Goal: Transaction & Acquisition: Purchase product/service

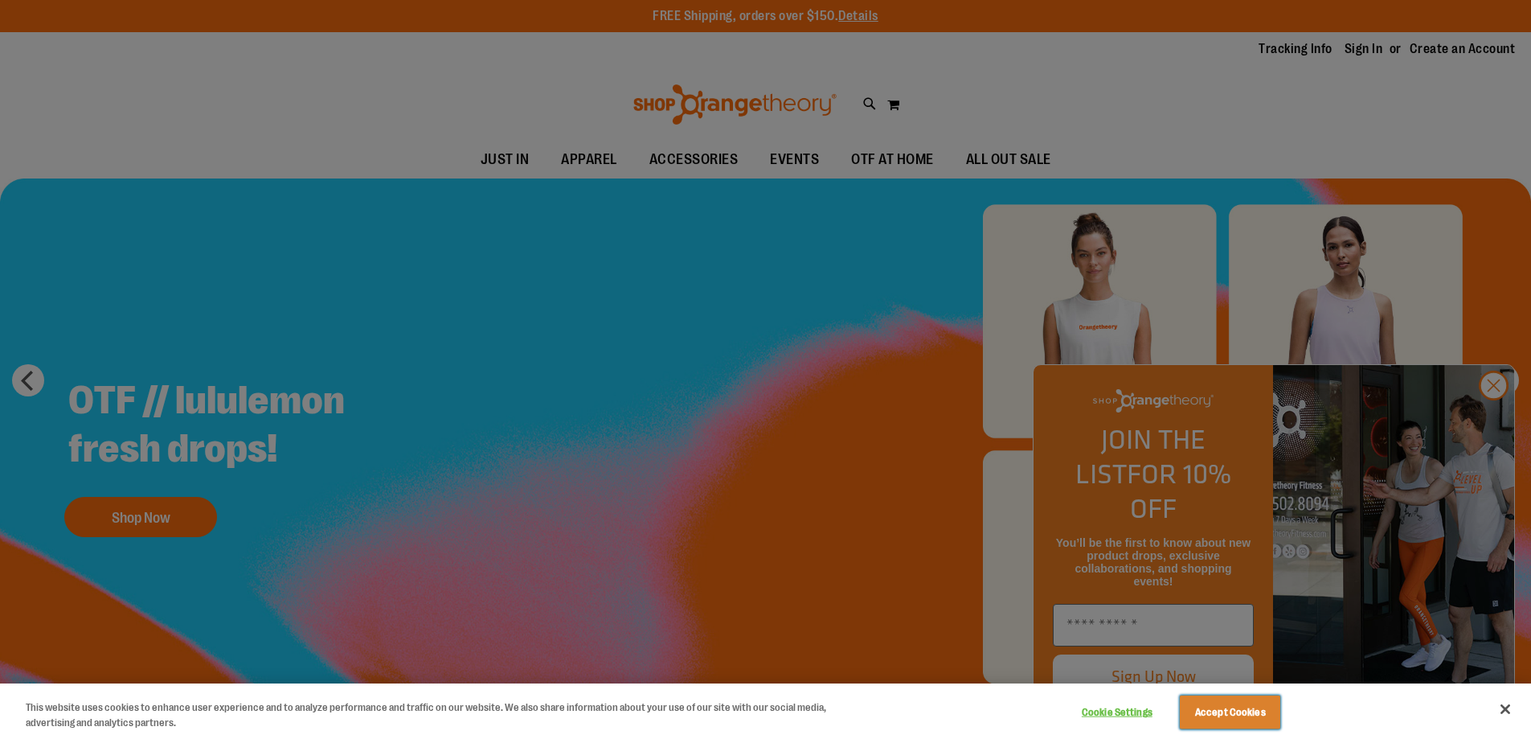
click at [1222, 714] on button "Accept Cookies" at bounding box center [1230, 712] width 100 height 34
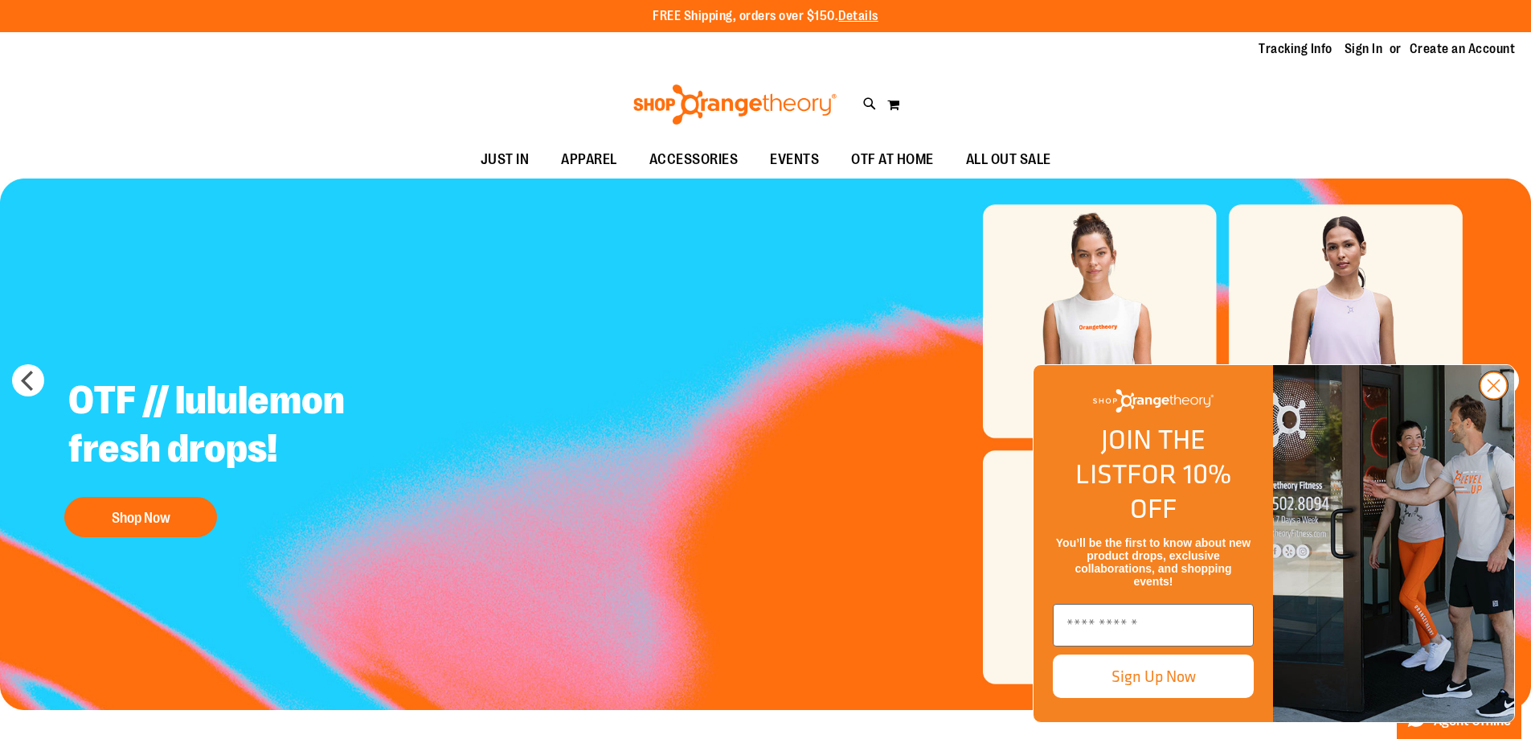
click at [1492, 391] on icon "Close dialog" at bounding box center [1493, 385] width 11 height 11
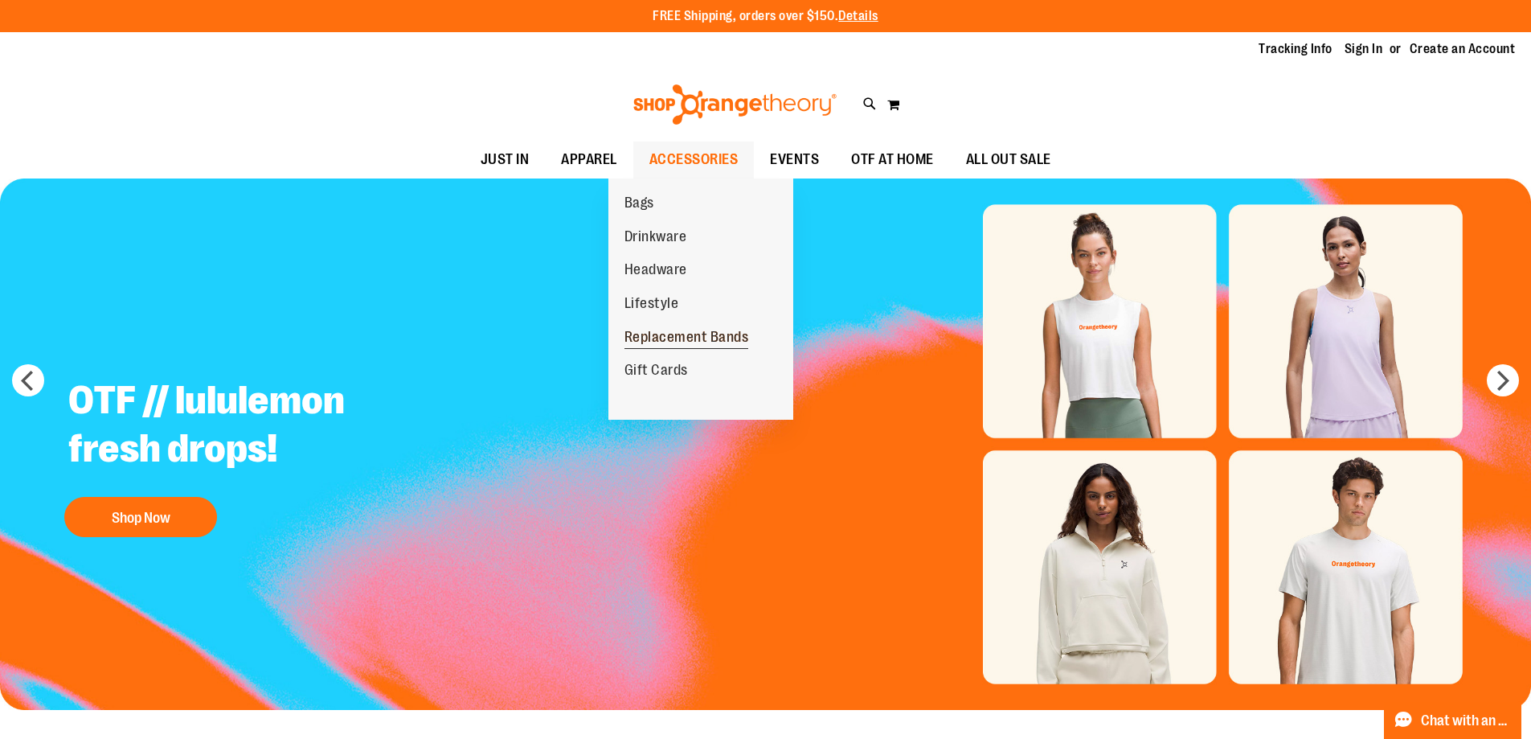
click at [666, 340] on span "Replacement Bands" at bounding box center [686, 339] width 125 height 20
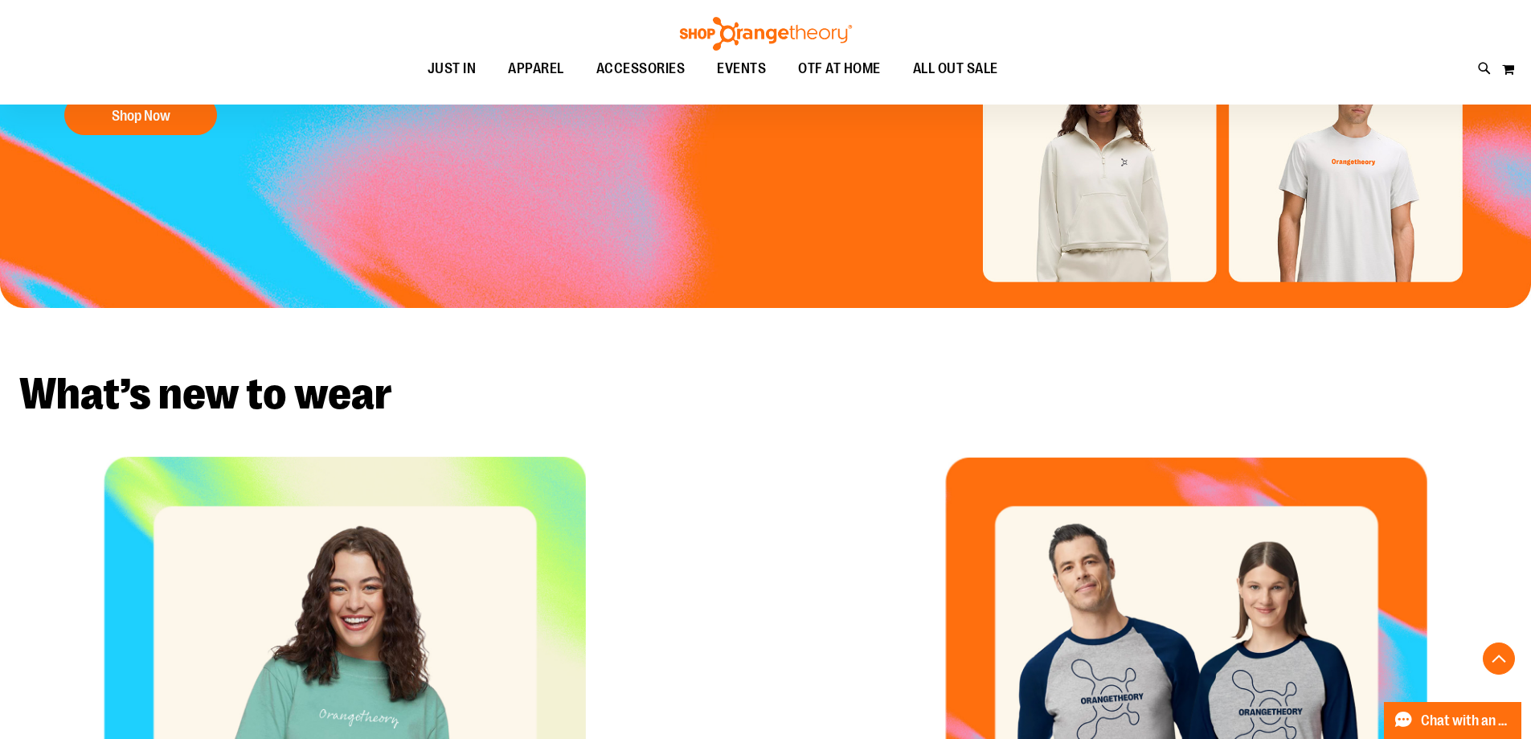
scroll to position [803, 0]
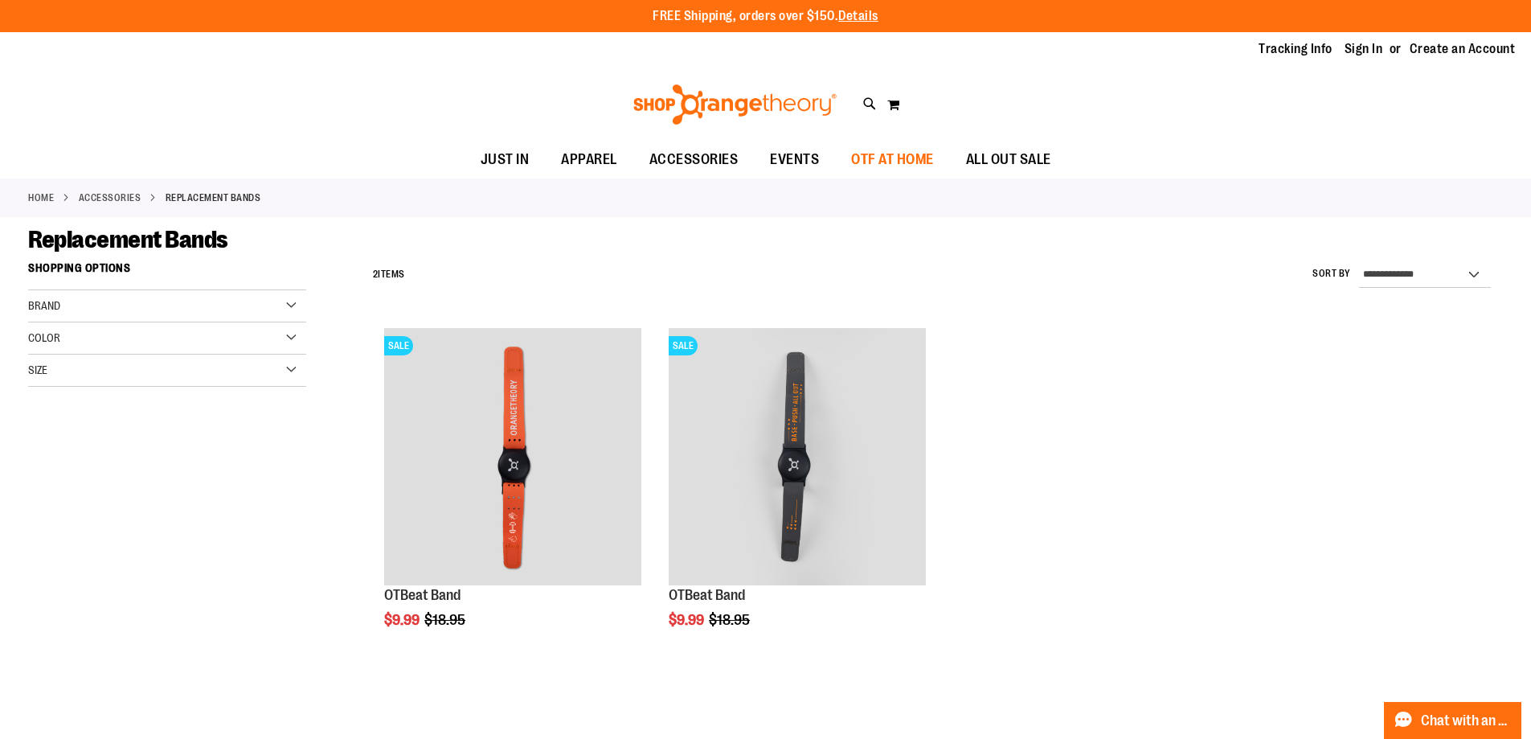
click at [933, 154] on span "OTF AT HOME" at bounding box center [892, 159] width 83 height 36
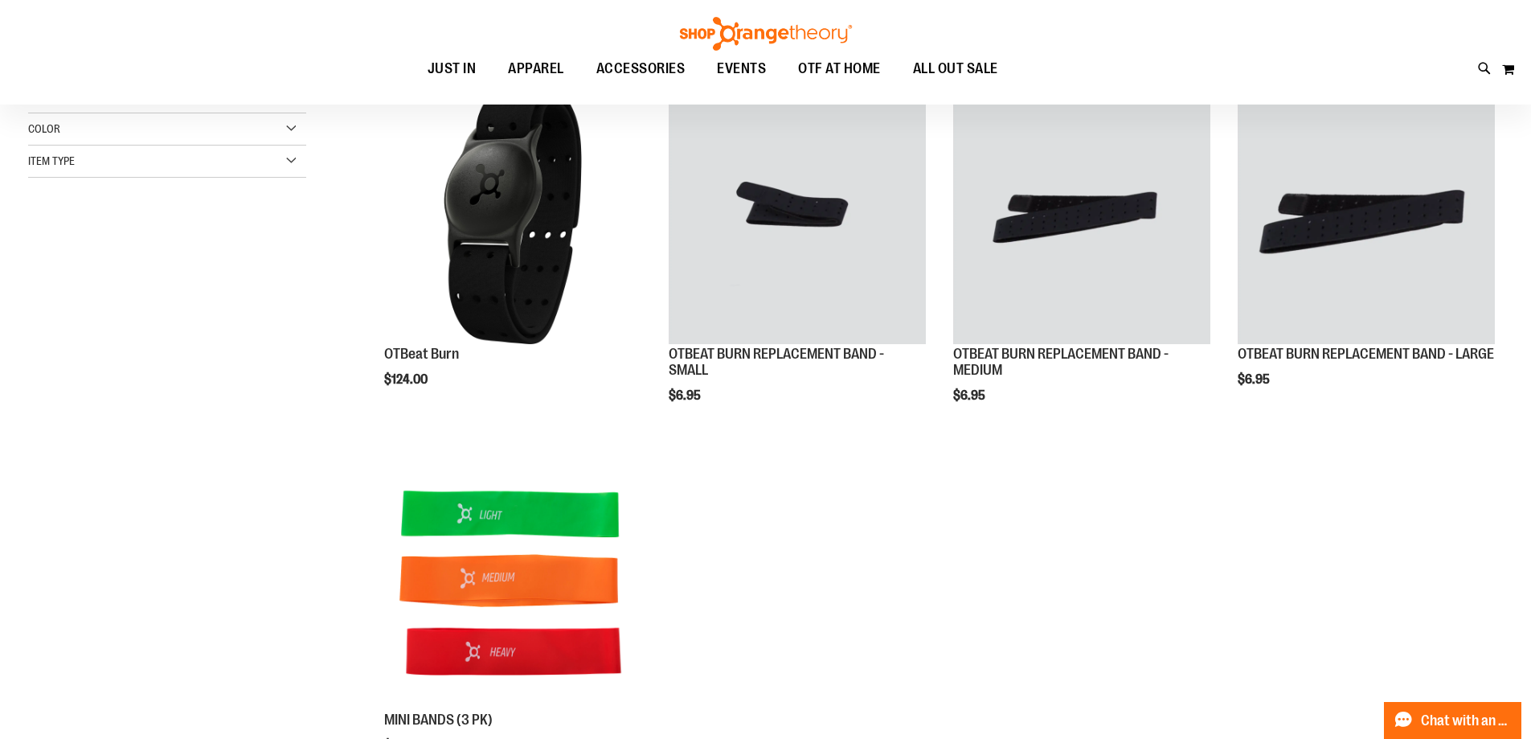
scroll to position [160, 0]
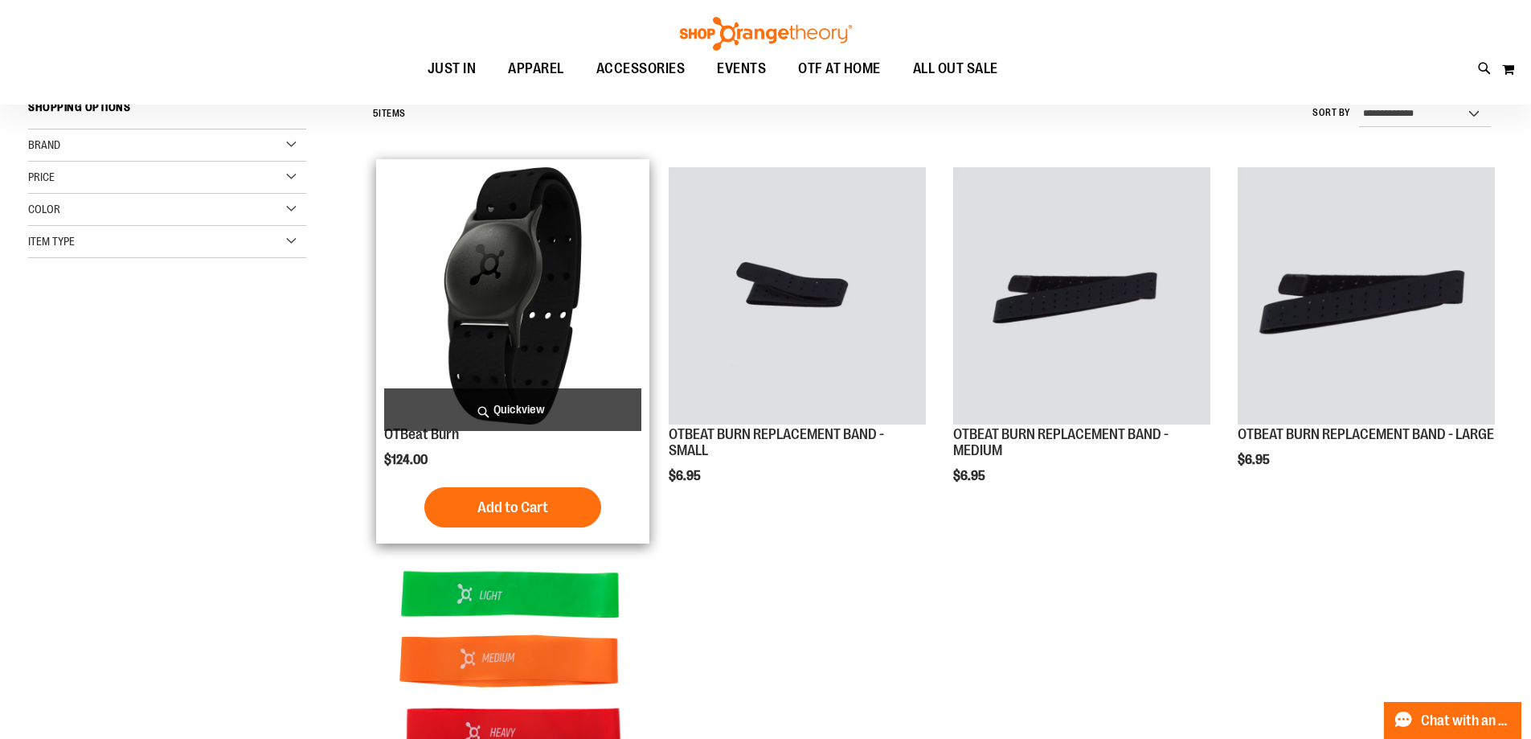
click at [500, 304] on img "product" at bounding box center [512, 295] width 257 height 257
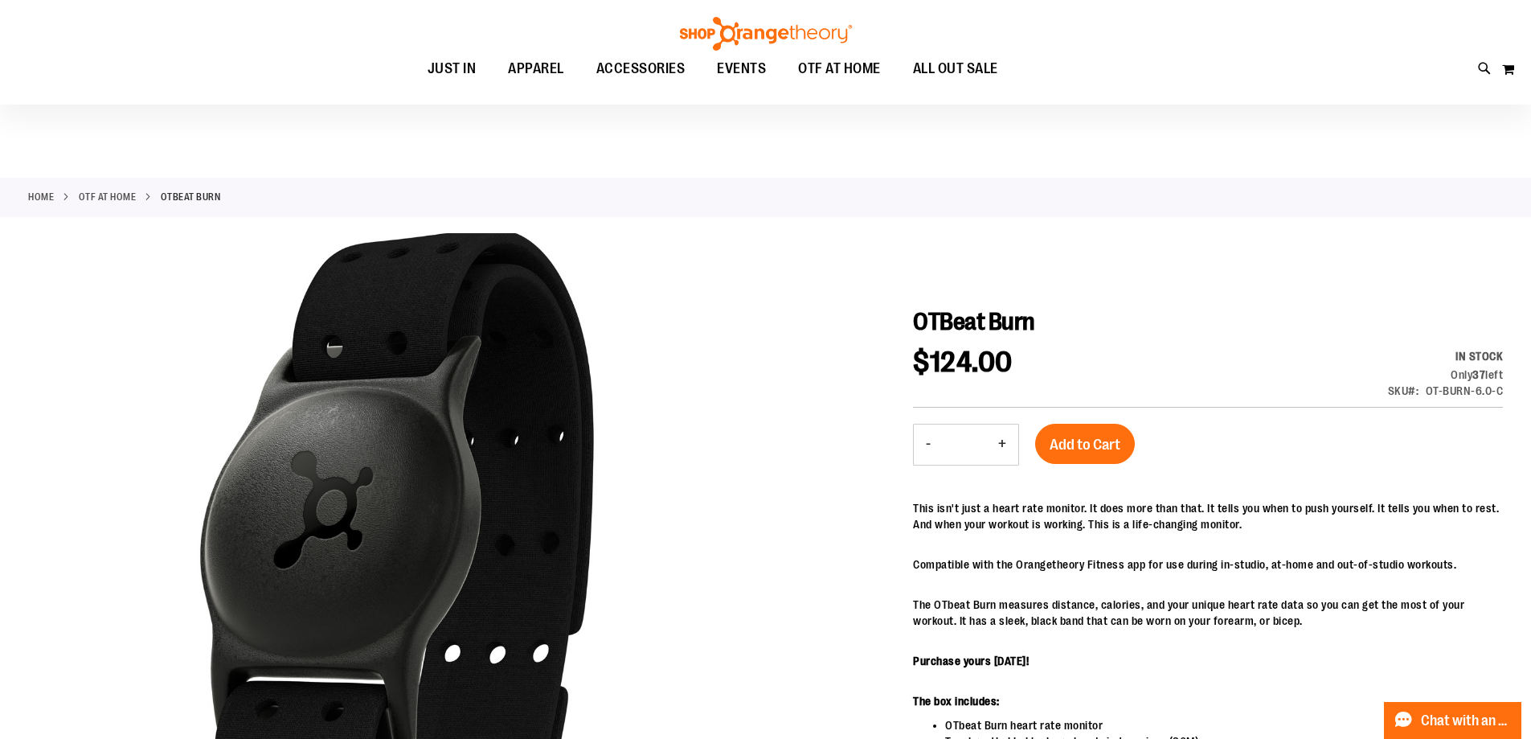
scroll to position [240, 0]
